Goal: Information Seeking & Learning: Find specific fact

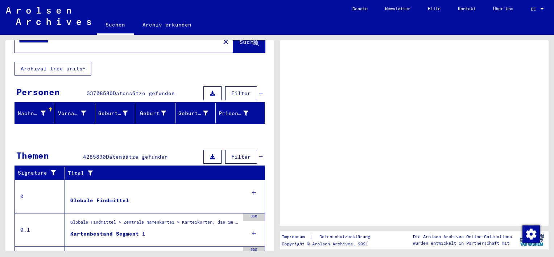
scroll to position [32, 0]
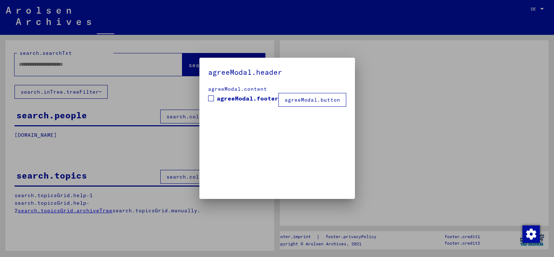
type input "**********"
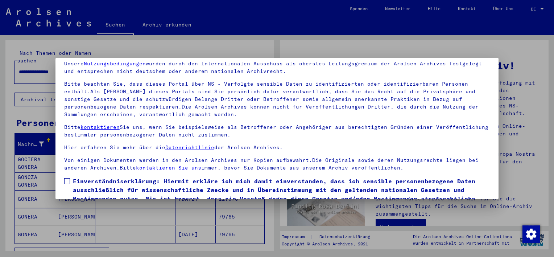
scroll to position [62, 0]
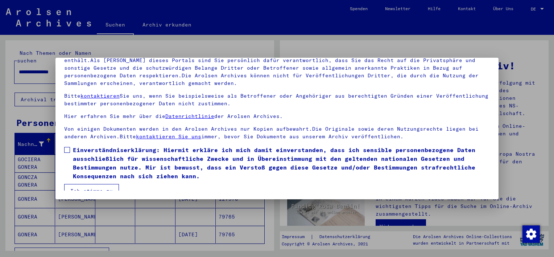
drag, startPoint x: 69, startPoint y: 152, endPoint x: 92, endPoint y: 186, distance: 41.9
click at [92, 186] on mat-dialog-content "Unsere Nutzungsbedingungen wurden durch den Internationalen Ausschuss als obers…" at bounding box center [277, 107] width 443 height 167
click at [92, 186] on button "Ich stimme zu" at bounding box center [91, 191] width 55 height 14
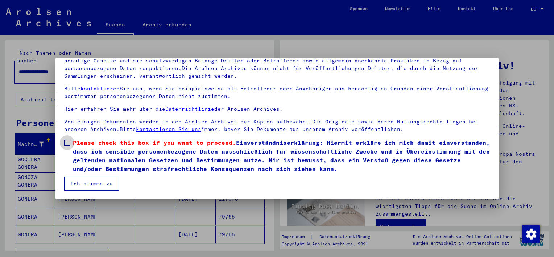
click at [68, 140] on span at bounding box center [67, 143] width 6 height 6
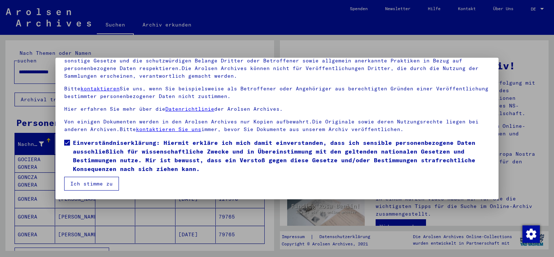
click at [99, 183] on button "Ich stimme zu" at bounding box center [91, 184] width 55 height 14
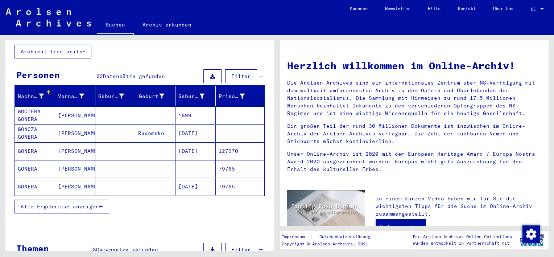
scroll to position [51, 0]
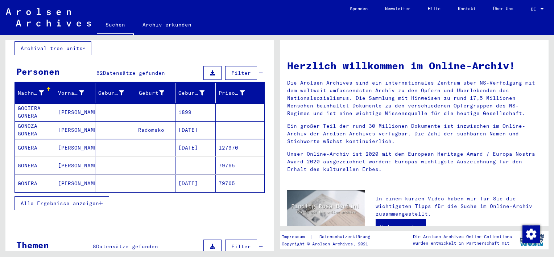
click at [52, 200] on span "Alle Ergebnisse anzeigen" at bounding box center [60, 203] width 78 height 7
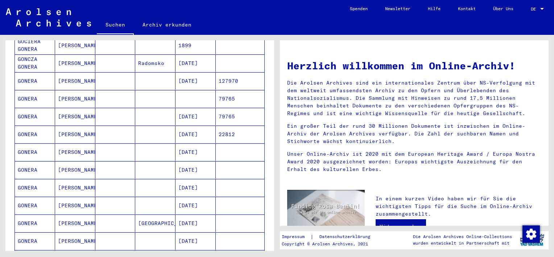
scroll to position [0, 0]
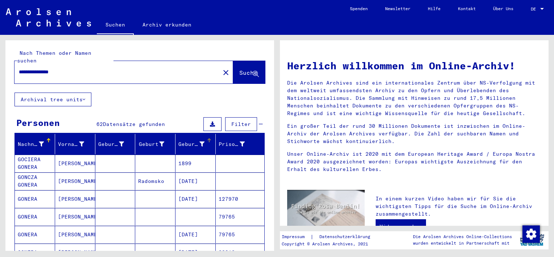
click at [200, 142] on icon at bounding box center [202, 144] width 5 height 5
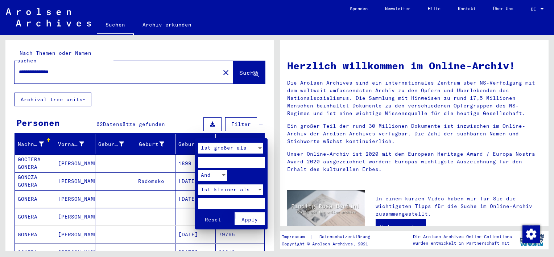
click at [252, 219] on span "Apply" at bounding box center [250, 219] width 16 height 7
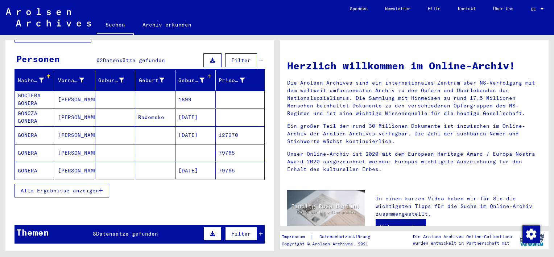
scroll to position [69, 0]
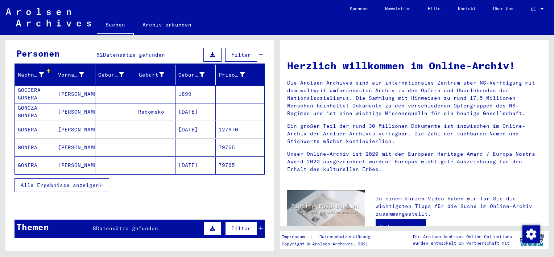
click at [73, 178] on button "Alle Ergebnisse anzeigen" at bounding box center [62, 185] width 95 height 14
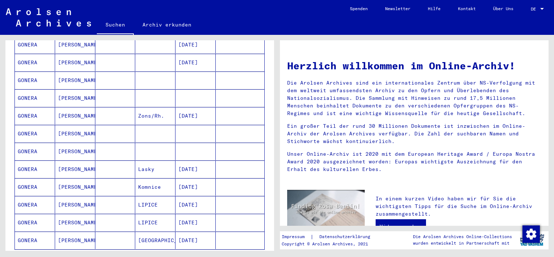
scroll to position [384, 0]
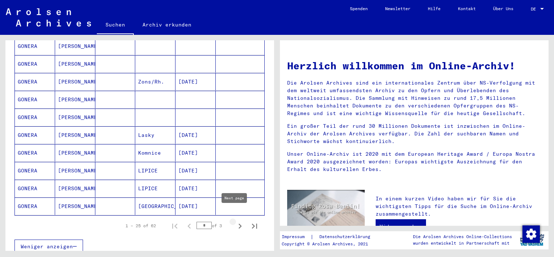
click at [236, 221] on icon "Next page" at bounding box center [240, 226] width 10 height 10
click at [238, 221] on icon "Next page" at bounding box center [240, 226] width 10 height 10
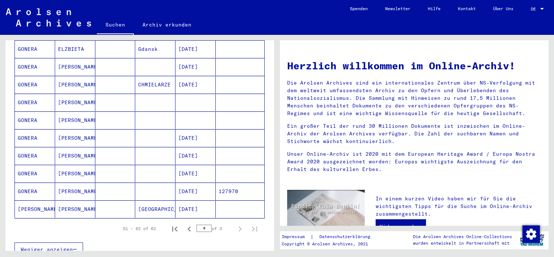
scroll to position [151, 0]
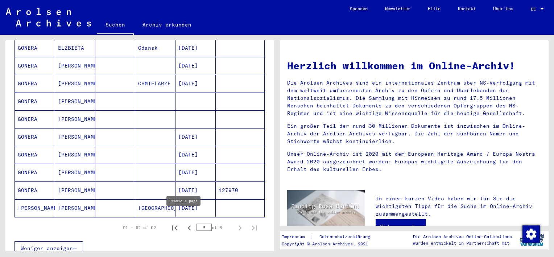
click at [184, 223] on icon "Previous page" at bounding box center [189, 228] width 10 height 10
type input "*"
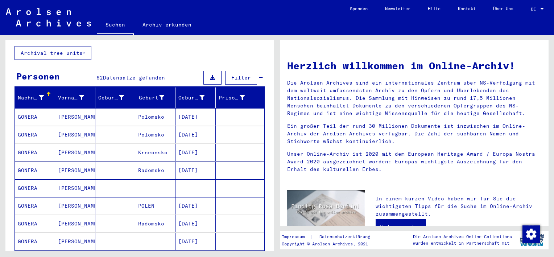
scroll to position [43, 0]
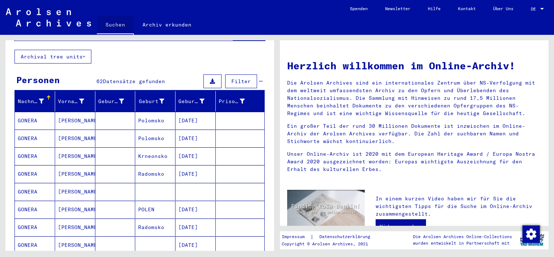
click at [115, 24] on link "Suchen" at bounding box center [115, 25] width 37 height 19
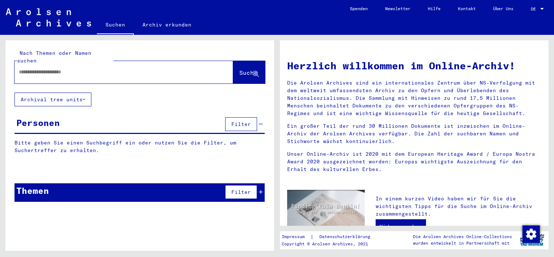
click at [95, 68] on input "text" at bounding box center [115, 72] width 193 height 8
type input "**********"
click at [239, 69] on span "Suche" at bounding box center [248, 72] width 18 height 7
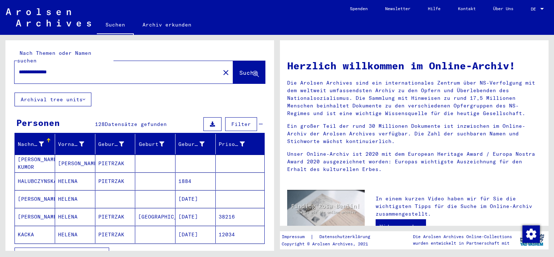
click at [96, 251] on span "Alle Ergebnisse anzeigen" at bounding box center [60, 254] width 78 height 7
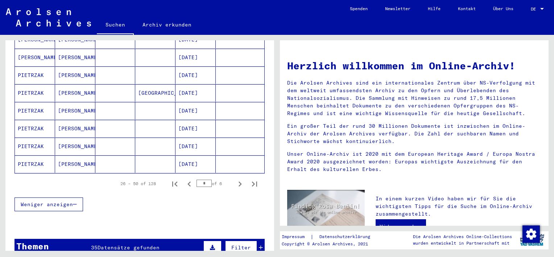
scroll to position [454, 0]
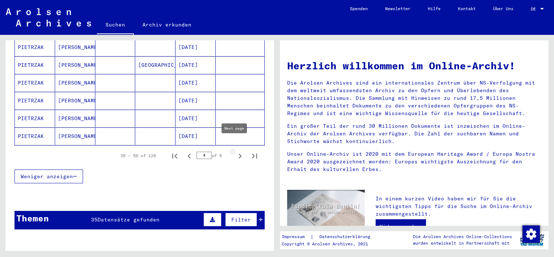
click at [235, 151] on icon "Next page" at bounding box center [240, 156] width 10 height 10
type input "*"
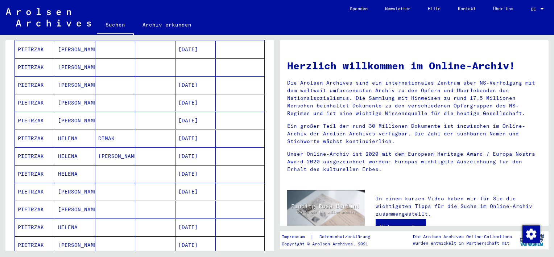
scroll to position [0, 0]
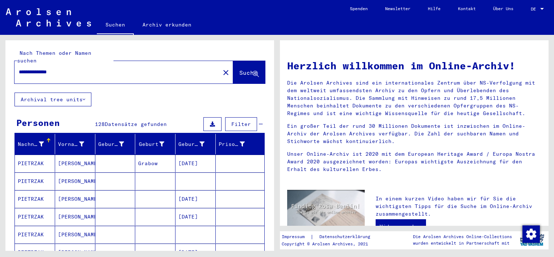
click at [178, 68] on input "**********" at bounding box center [115, 72] width 193 height 8
type input "*"
click at [239, 69] on span "Suche" at bounding box center [249, 73] width 20 height 8
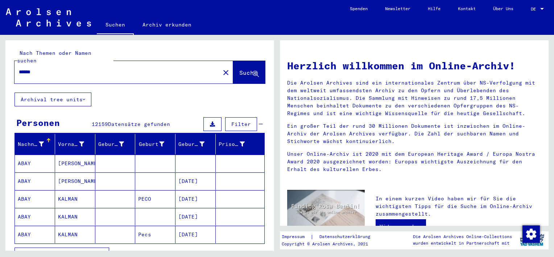
click at [275, 93] on div "Nach Themen oder Namen suchen ****** close Suche Archival tree units Personen 1…" at bounding box center [138, 143] width 277 height 216
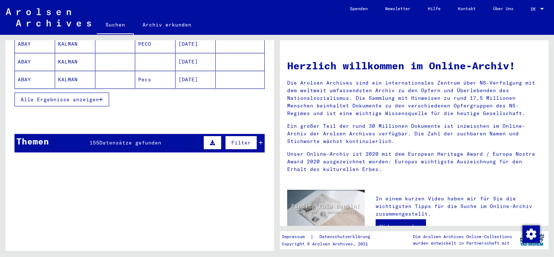
scroll to position [130, 0]
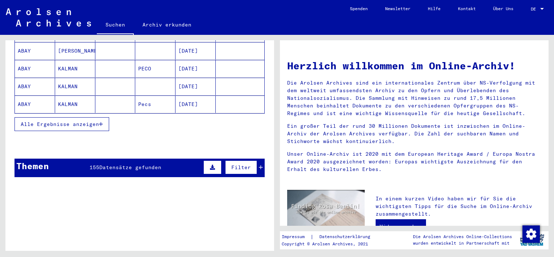
click at [85, 121] on span "Alle Ergebnisse anzeigen" at bounding box center [60, 124] width 78 height 7
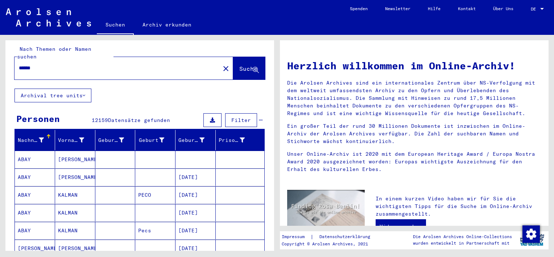
scroll to position [0, 0]
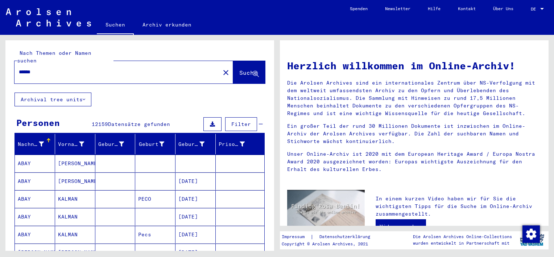
click at [140, 68] on input "******" at bounding box center [115, 72] width 193 height 8
type input "*"
type input "**********"
click at [241, 69] on span "Suche" at bounding box center [248, 72] width 18 height 7
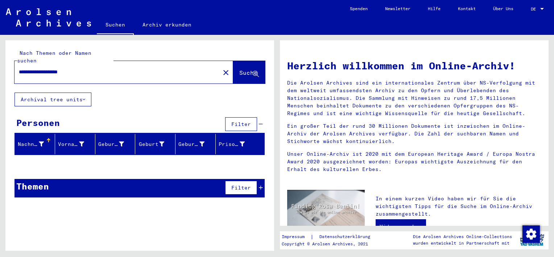
click at [79, 93] on button "Archival tree units" at bounding box center [53, 100] width 77 height 14
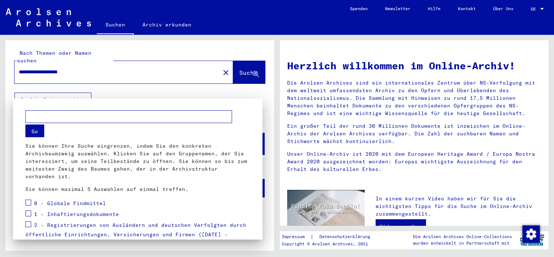
click at [245, 91] on div at bounding box center [277, 128] width 554 height 257
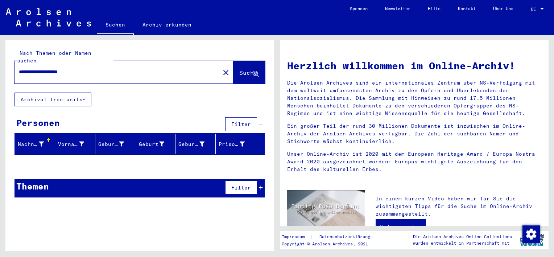
click at [119, 68] on div "**********" at bounding box center [113, 72] width 197 height 16
